Goal: Task Accomplishment & Management: Use online tool/utility

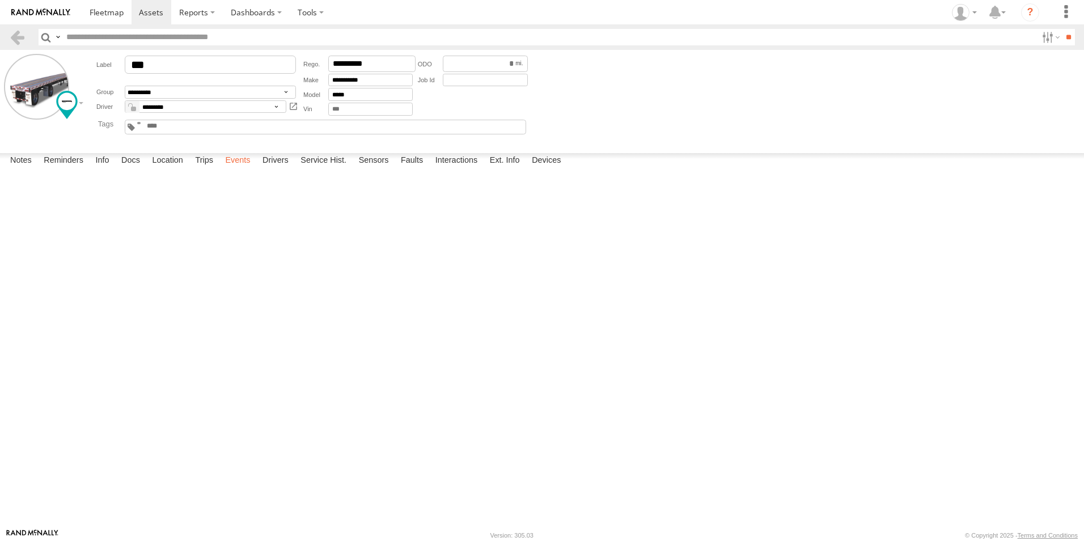
click at [243, 169] on label "Events" at bounding box center [237, 161] width 36 height 16
click at [113, 14] on span at bounding box center [107, 12] width 34 height 11
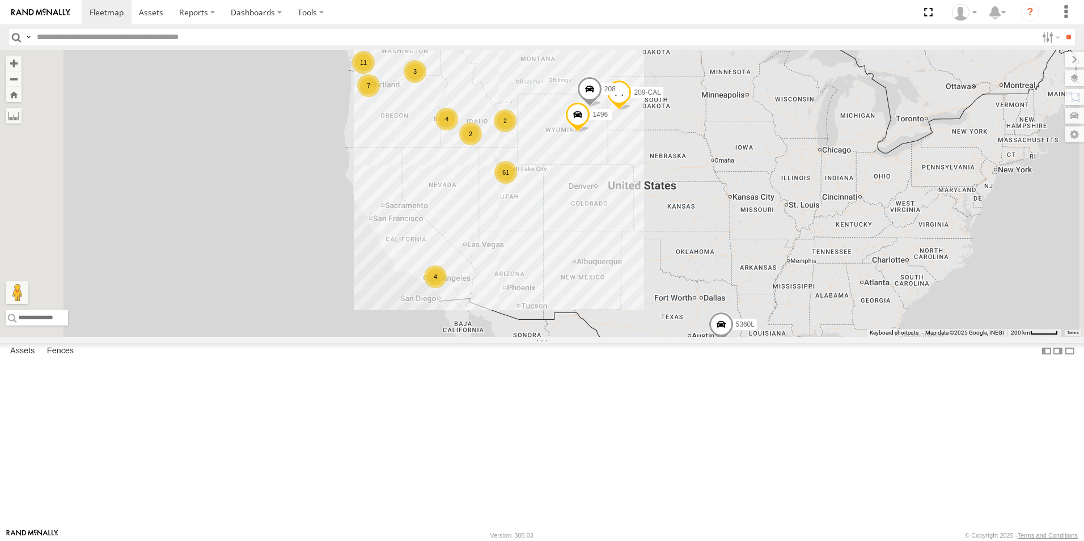
click at [517, 132] on div "2" at bounding box center [505, 120] width 23 height 23
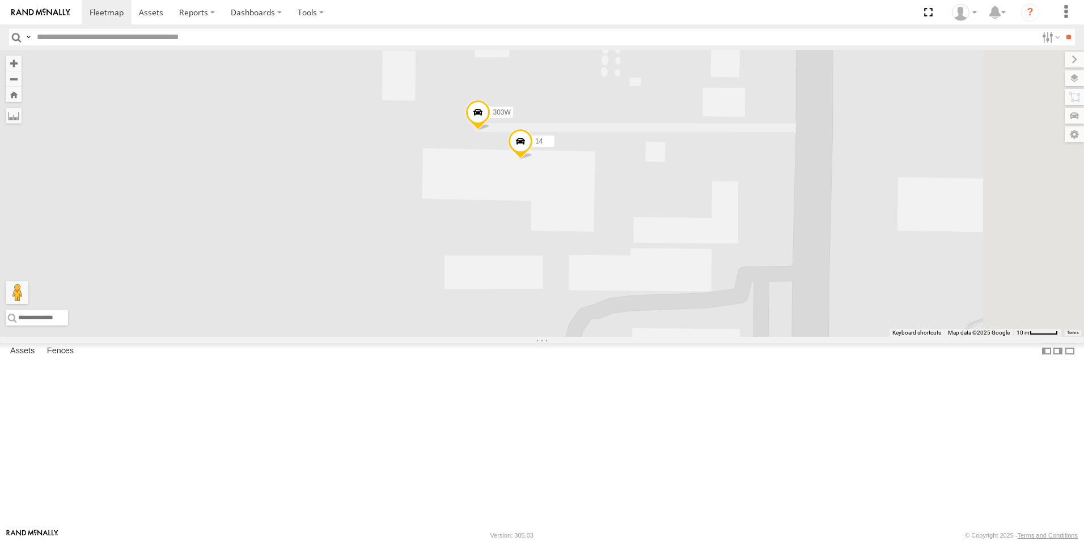
drag, startPoint x: 734, startPoint y: 287, endPoint x: 578, endPoint y: 278, distance: 156.2
click at [578, 278] on div "5360L 208 1496 307W 209-CAL 14 303W" at bounding box center [542, 193] width 1084 height 287
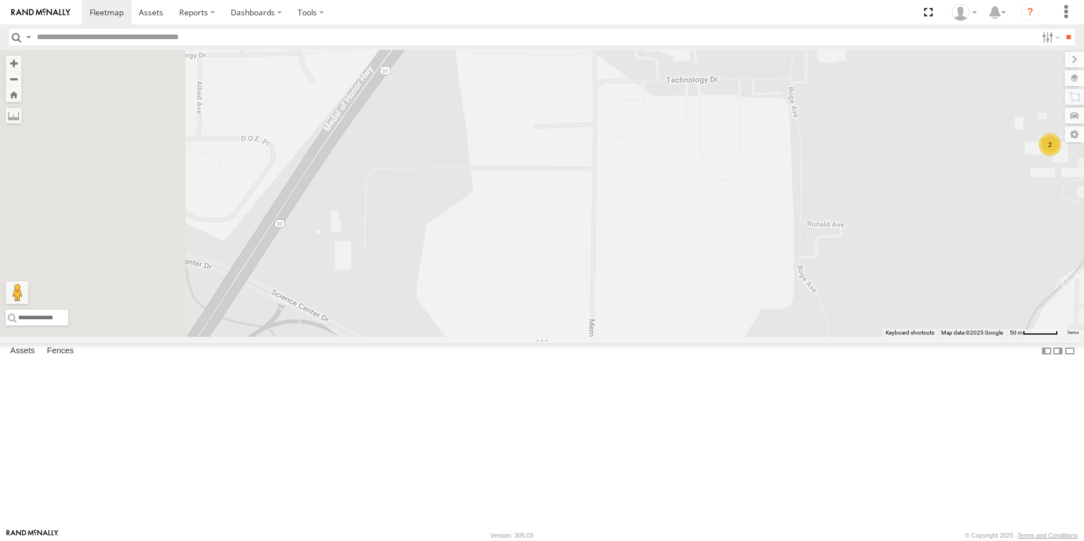
drag, startPoint x: 422, startPoint y: 280, endPoint x: 1223, endPoint y: 240, distance: 802.2
click at [1084, 240] on html at bounding box center [542, 270] width 1084 height 541
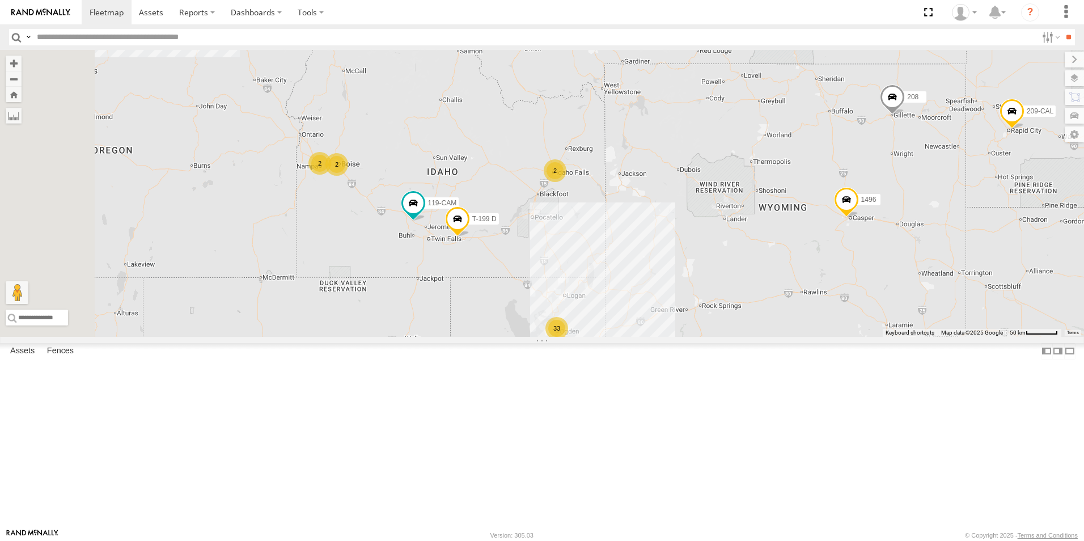
drag, startPoint x: 456, startPoint y: 266, endPoint x: 545, endPoint y: 264, distance: 89.0
click at [545, 264] on div "5360L 208 1496 307W 209-CAL 18 10 33 2 119-CAM 2 2 T-199 D" at bounding box center [542, 193] width 1084 height 287
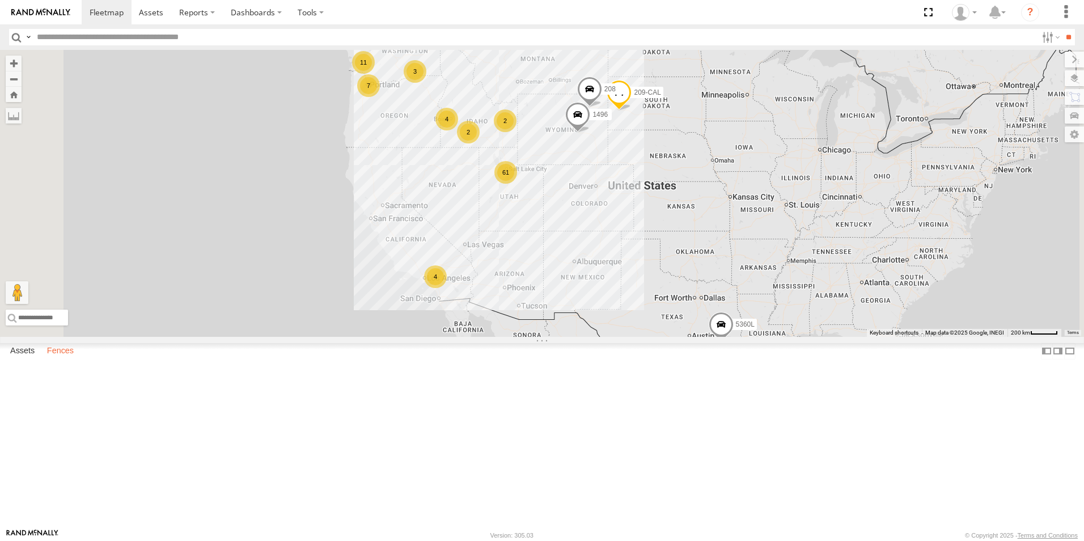
click at [70, 359] on label "Fences" at bounding box center [60, 351] width 38 height 16
click at [0, 0] on link "Fence Mgt" at bounding box center [0, 0] width 0 height 0
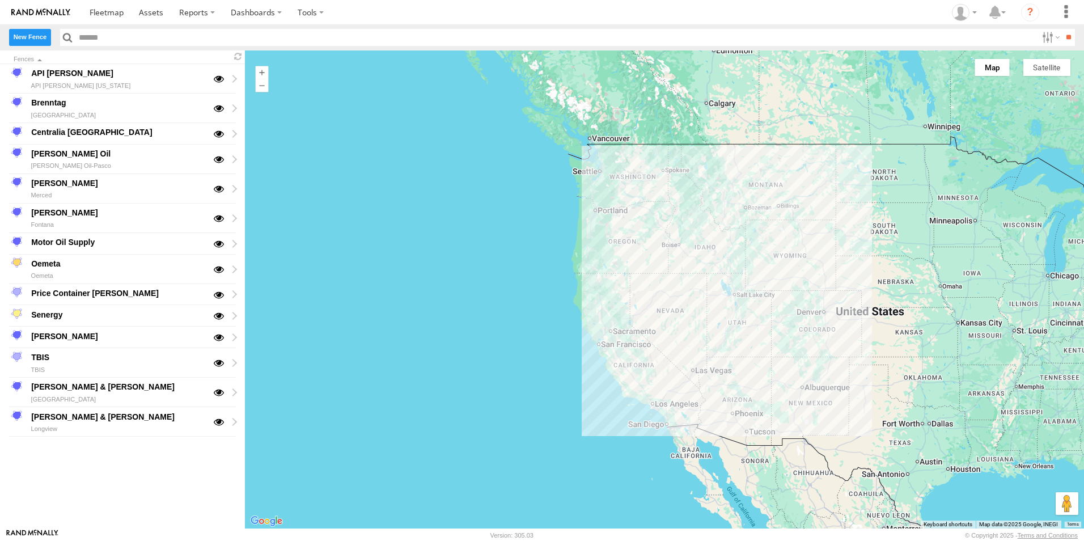
click at [26, 39] on label "New Fence" at bounding box center [30, 37] width 42 height 16
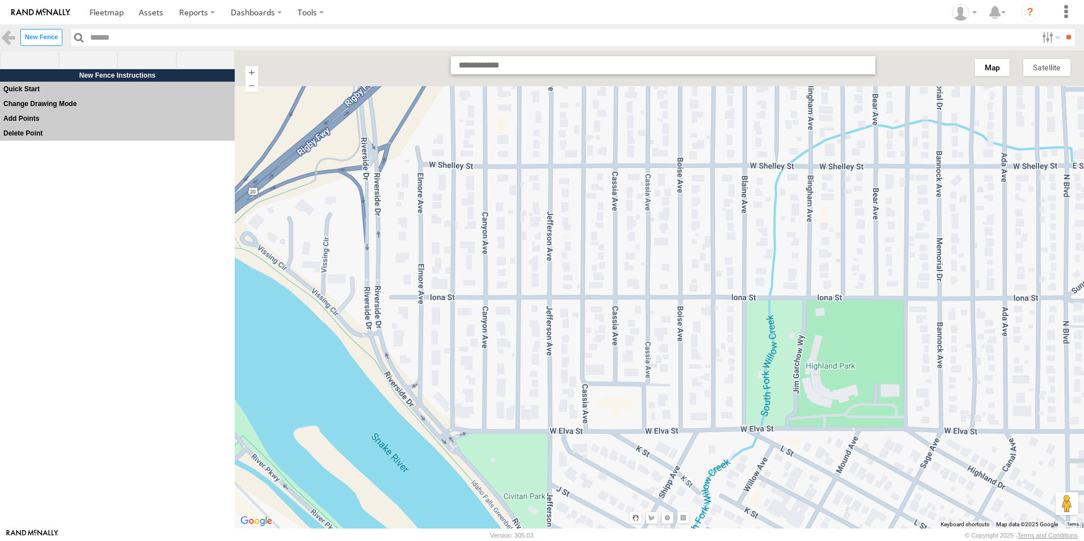
drag, startPoint x: 772, startPoint y: 221, endPoint x: 576, endPoint y: 476, distance: 322.2
click at [576, 476] on div at bounding box center [659, 289] width 849 height 478
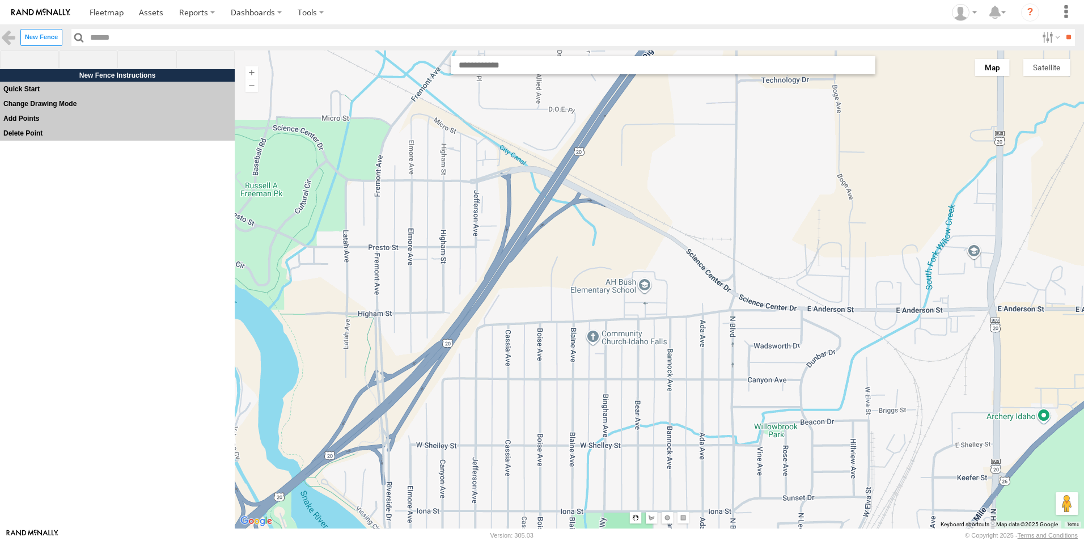
drag, startPoint x: 723, startPoint y: 270, endPoint x: 586, endPoint y: 424, distance: 205.6
click at [586, 424] on div at bounding box center [659, 289] width 849 height 478
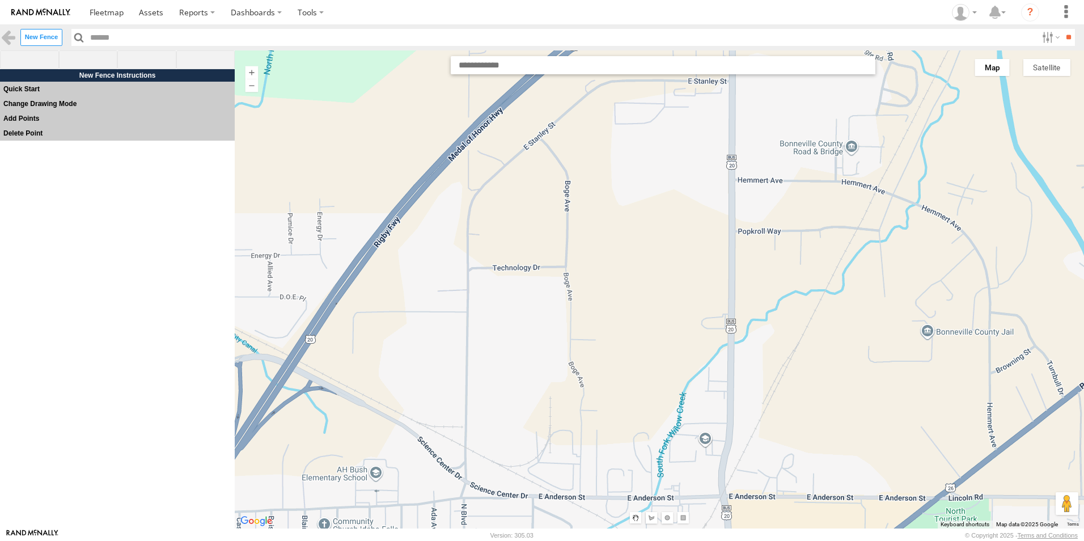
drag, startPoint x: 826, startPoint y: 355, endPoint x: 558, endPoint y: 543, distance: 326.4
click at [558, 540] on html at bounding box center [542, 270] width 1084 height 541
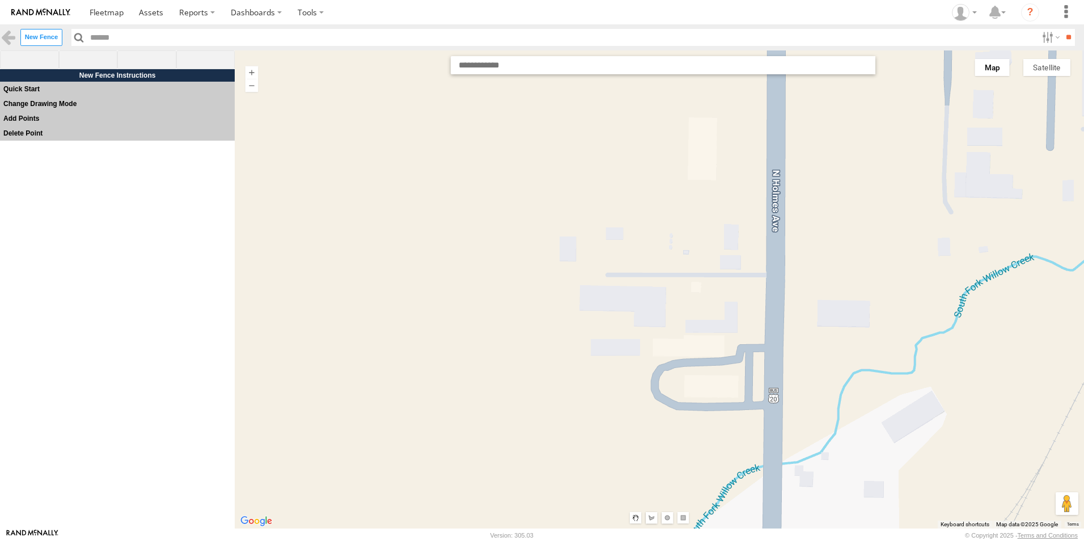
drag, startPoint x: 695, startPoint y: 396, endPoint x: 735, endPoint y: 329, distance: 78.6
click at [735, 329] on div at bounding box center [659, 289] width 849 height 478
click at [86, 59] on span at bounding box center [88, 59] width 59 height 19
click at [759, 204] on div at bounding box center [659, 289] width 849 height 478
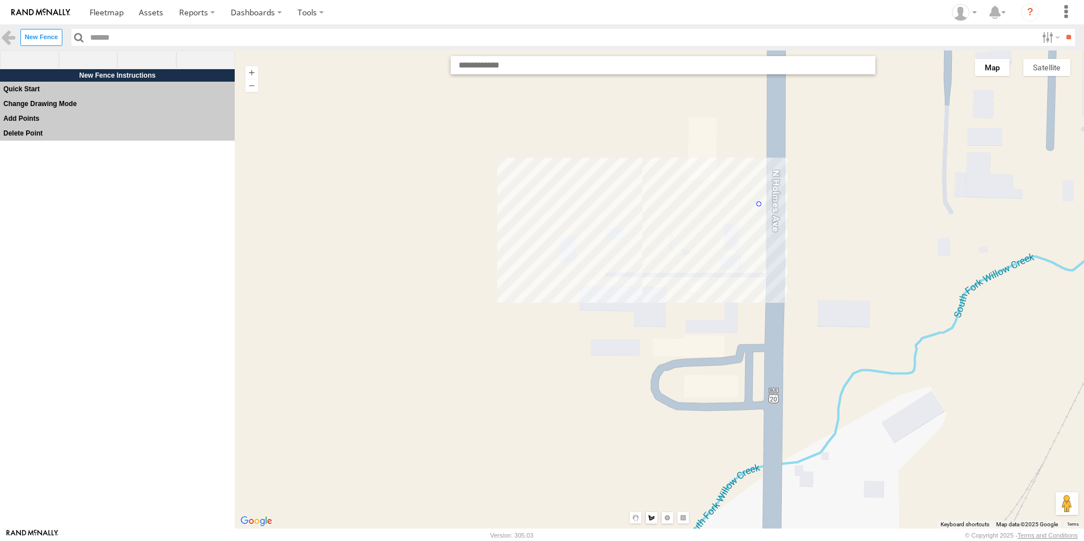
click at [538, 210] on div at bounding box center [659, 289] width 849 height 478
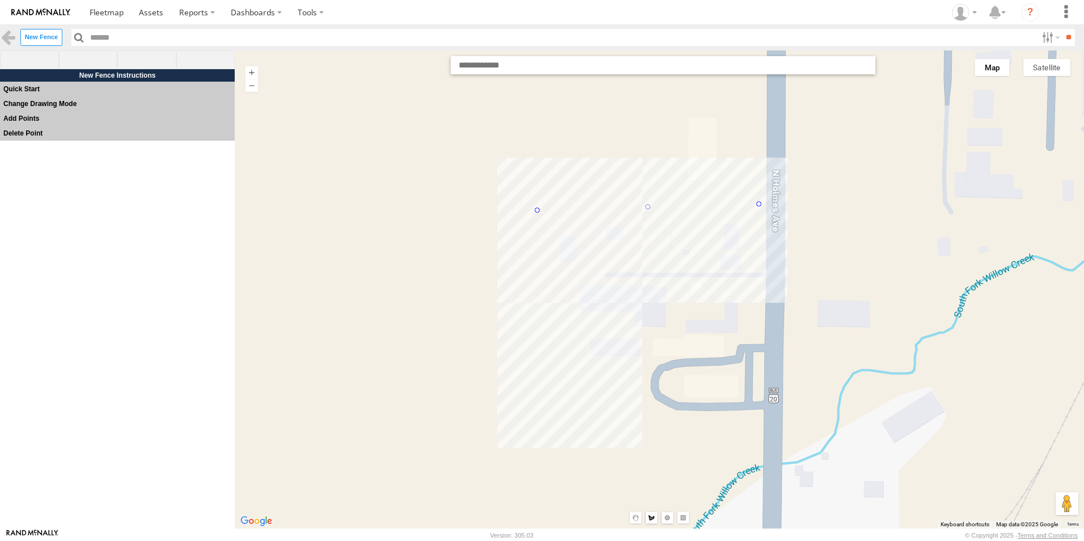
click at [582, 426] on div at bounding box center [659, 289] width 849 height 478
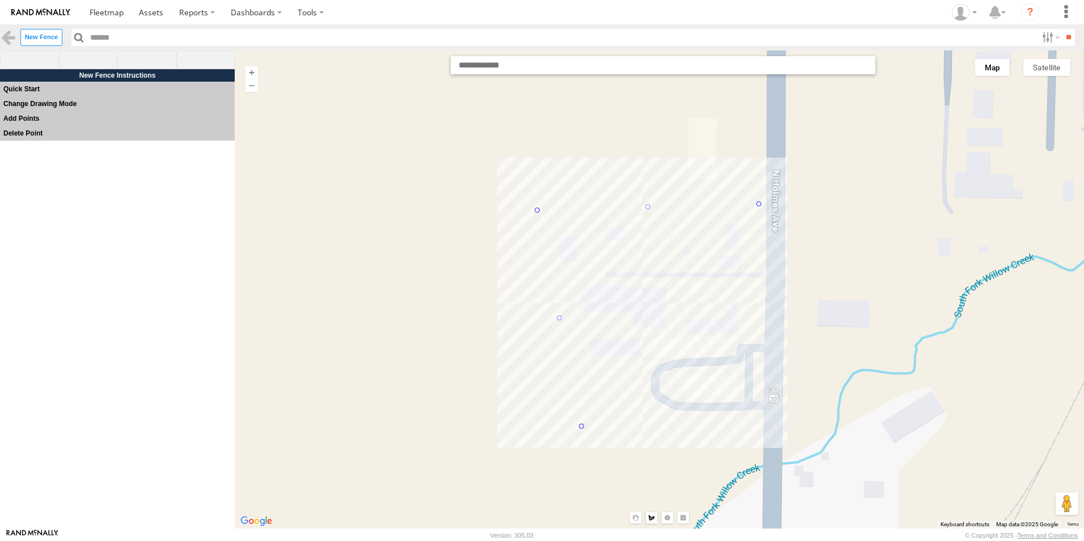
click at [760, 421] on div at bounding box center [659, 289] width 849 height 478
click at [758, 202] on div at bounding box center [659, 289] width 849 height 478
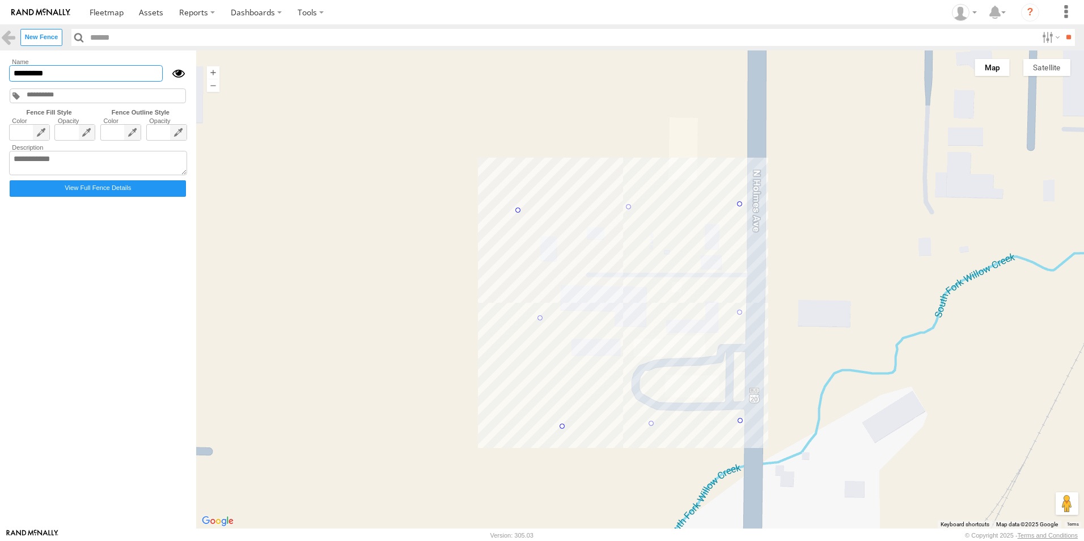
click at [67, 77] on input "*********" at bounding box center [86, 73] width 154 height 16
type input "**********"
click at [62, 163] on textarea at bounding box center [98, 163] width 178 height 25
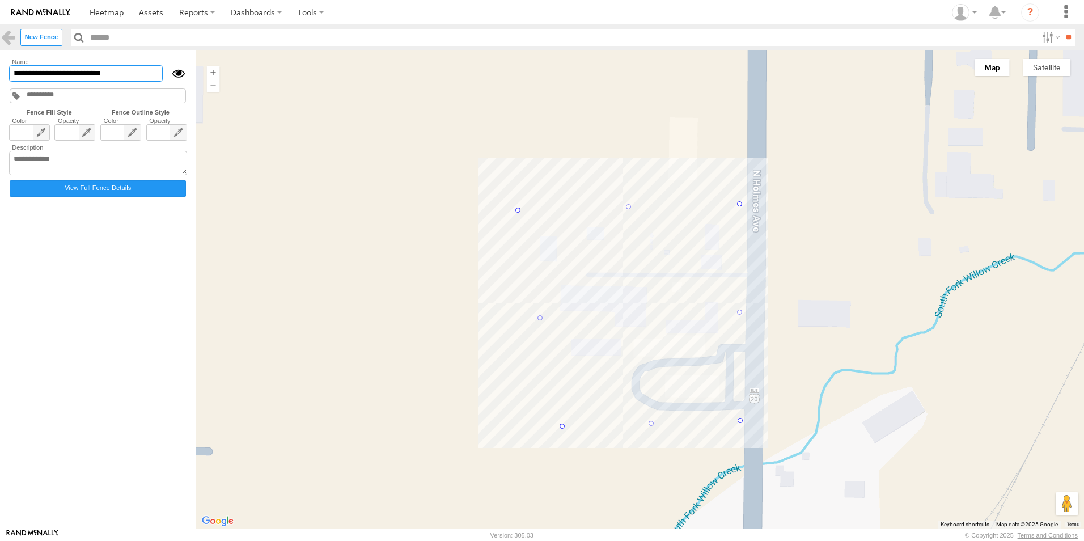
drag, startPoint x: 119, startPoint y: 71, endPoint x: -2, endPoint y: 70, distance: 120.8
click at [0, 70] on html at bounding box center [542, 270] width 1084 height 541
click at [44, 163] on textarea at bounding box center [98, 163] width 178 height 25
paste textarea "**********"
type textarea "**********"
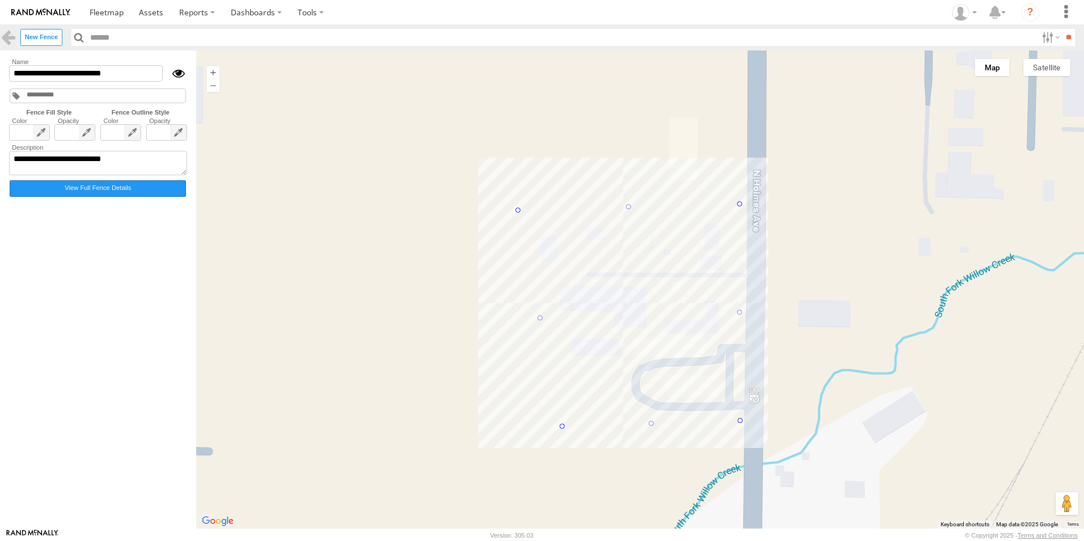
click at [98, 189] on label "View Full Fence Details" at bounding box center [98, 188] width 176 height 16
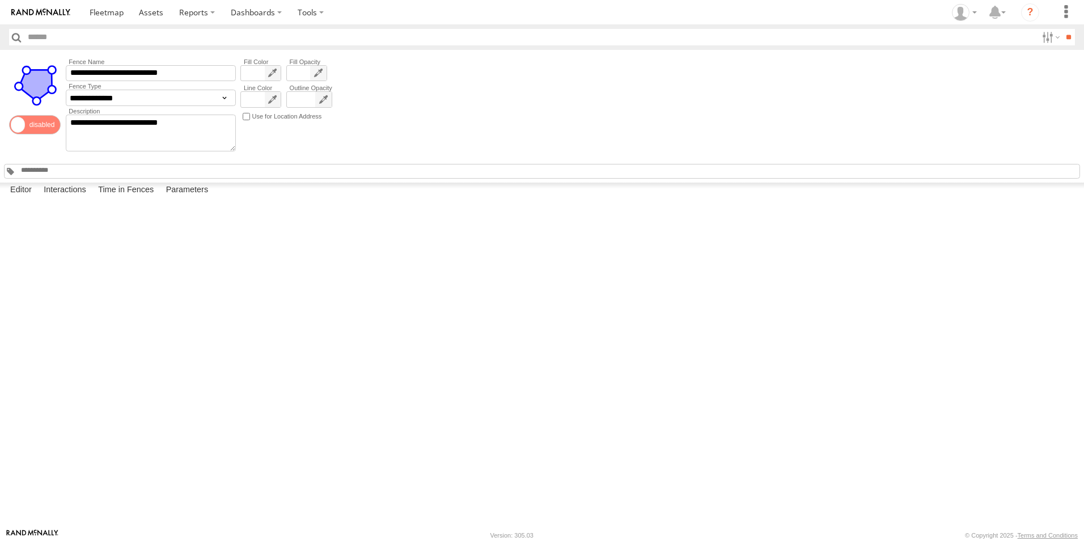
click at [378, 126] on div "**********" at bounding box center [542, 116] width 1084 height 133
click at [25, 198] on label "Editor" at bounding box center [21, 191] width 33 height 16
click at [43, 147] on div at bounding box center [35, 105] width 57 height 97
click at [97, 8] on span at bounding box center [107, 12] width 34 height 11
